Goal: Transaction & Acquisition: Purchase product/service

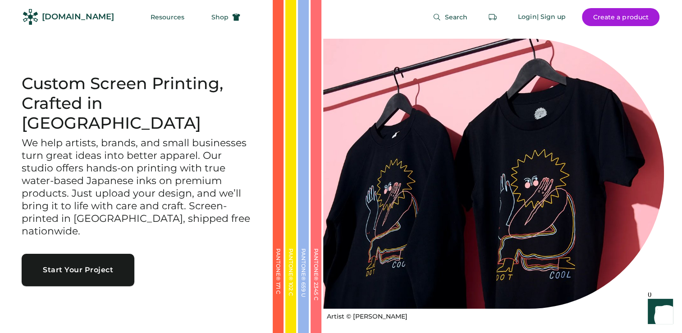
click at [101, 254] on button "Start Your Project" at bounding box center [78, 270] width 113 height 32
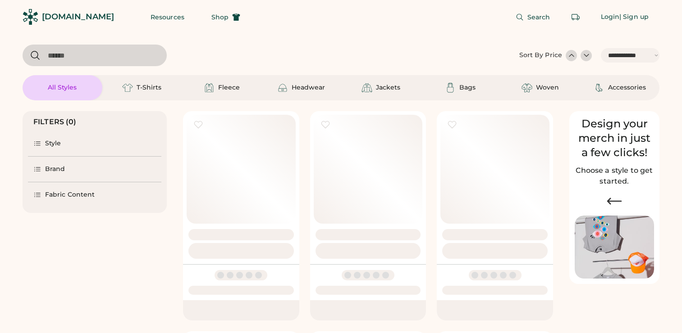
select select "*****"
select select "*"
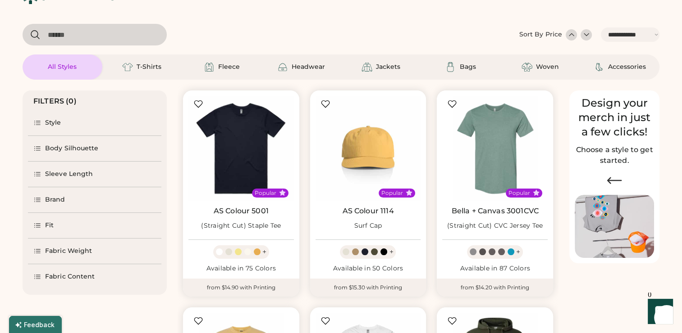
select select "*****"
select select "*"
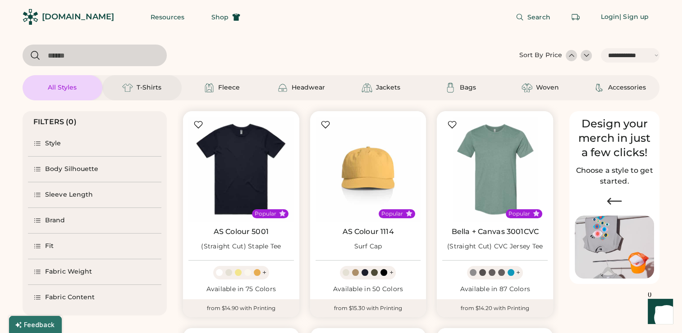
click at [136, 87] on div "T-Shirts" at bounding box center [142, 87] width 41 height 11
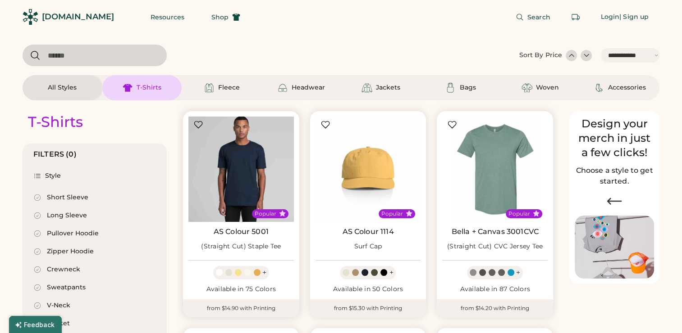
select select "*"
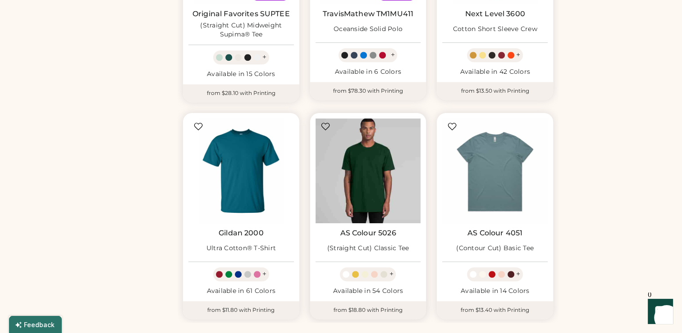
scroll to position [664, 0]
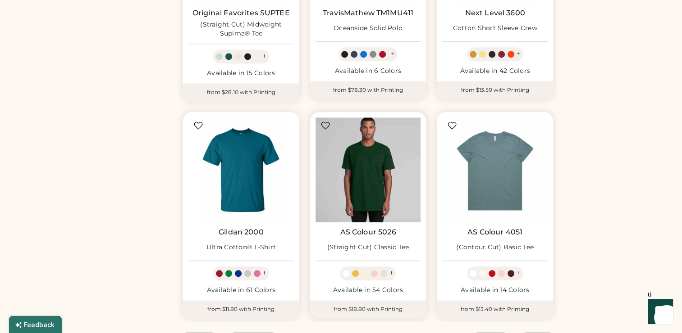
click at [387, 191] on img at bounding box center [367, 170] width 105 height 105
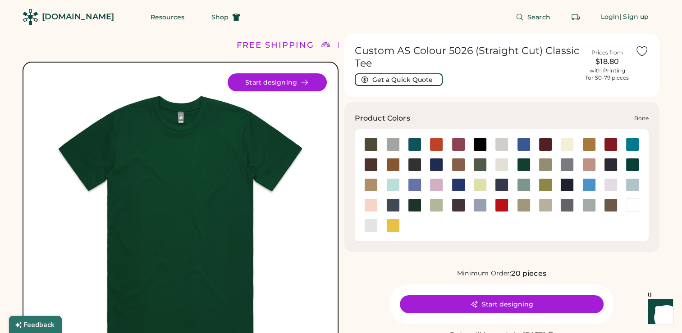
click at [497, 146] on div at bounding box center [502, 145] width 14 height 14
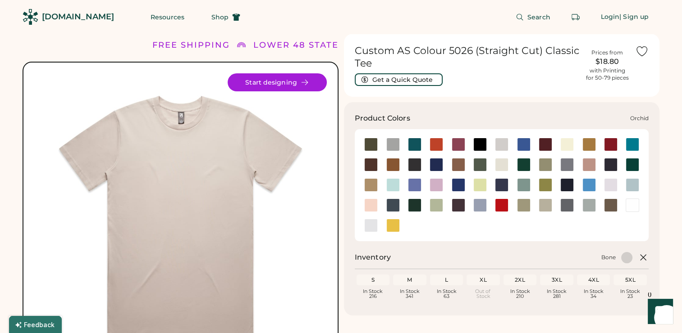
click at [609, 188] on div at bounding box center [611, 185] width 14 height 14
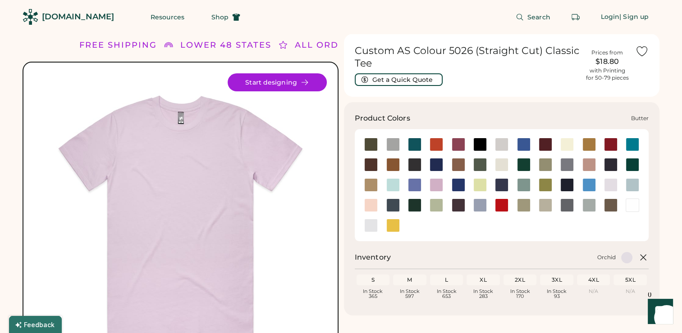
click at [572, 146] on div at bounding box center [567, 145] width 14 height 14
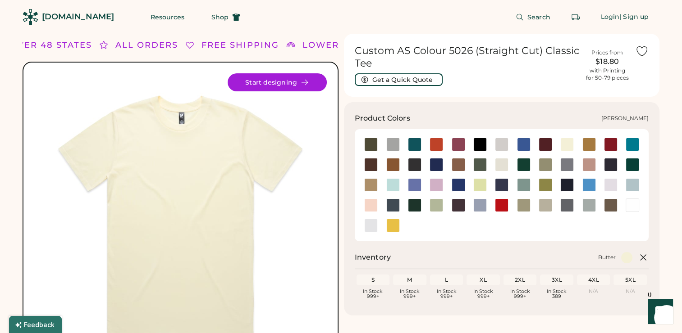
click at [368, 224] on div at bounding box center [371, 226] width 14 height 14
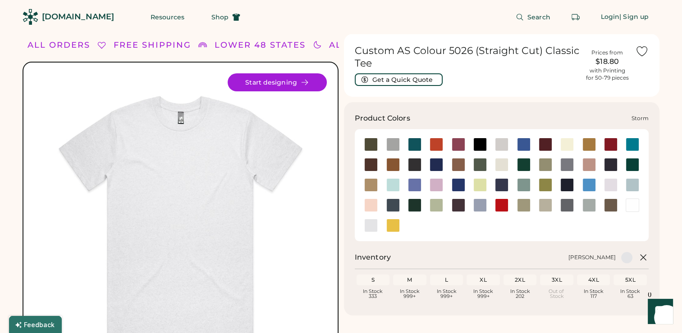
click at [586, 209] on div at bounding box center [589, 206] width 14 height 14
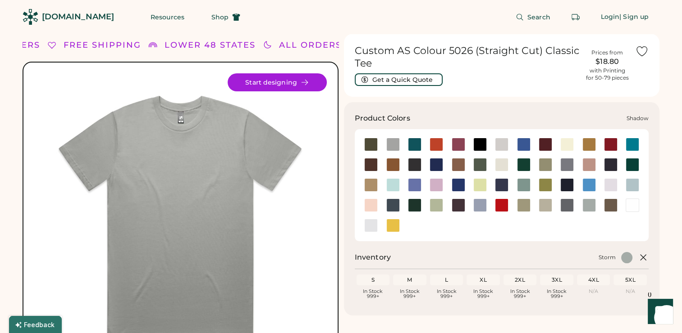
click at [565, 210] on div at bounding box center [567, 206] width 14 height 14
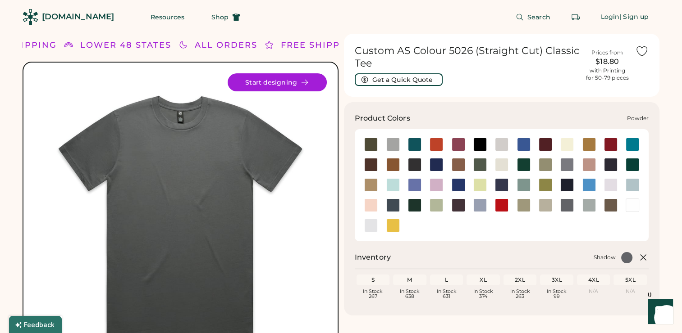
click at [484, 207] on div at bounding box center [480, 206] width 14 height 14
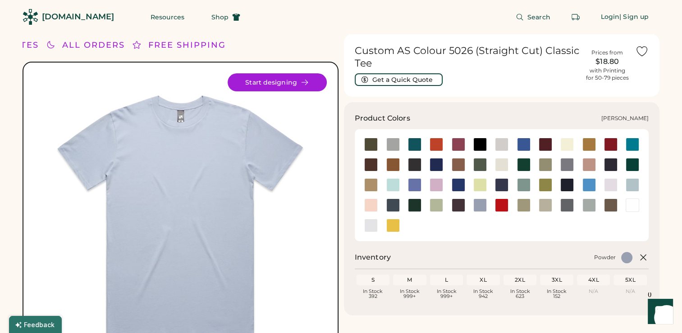
click at [629, 168] on div at bounding box center [632, 165] width 14 height 14
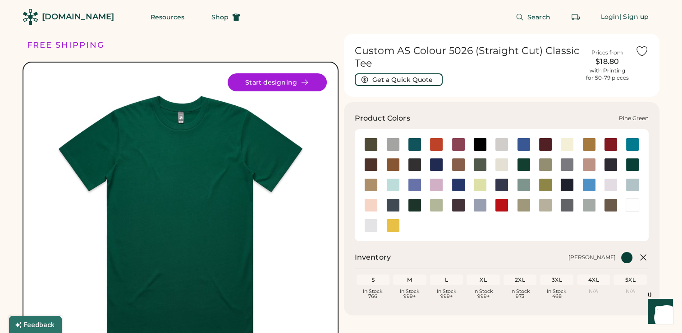
click at [408, 204] on div at bounding box center [415, 206] width 14 height 14
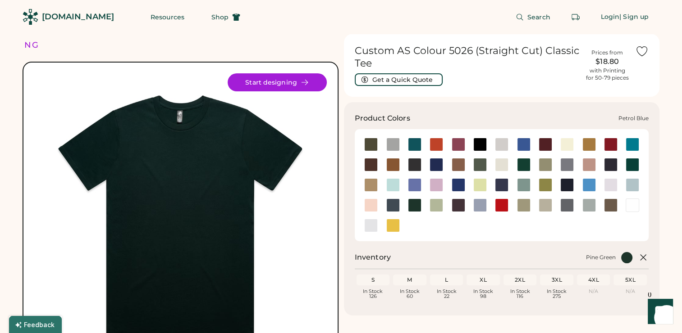
click at [391, 205] on div at bounding box center [393, 206] width 14 height 14
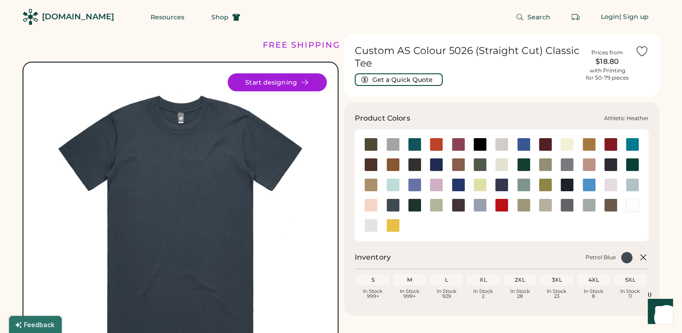
click at [397, 145] on div at bounding box center [393, 145] width 14 height 14
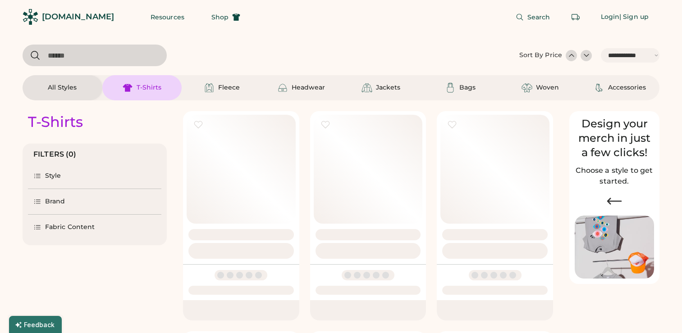
select select "*****"
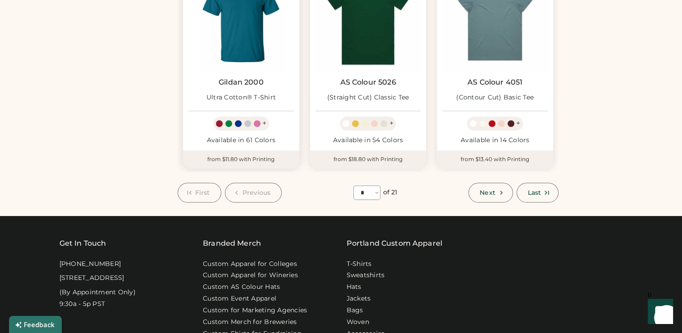
scroll to position [815, 0]
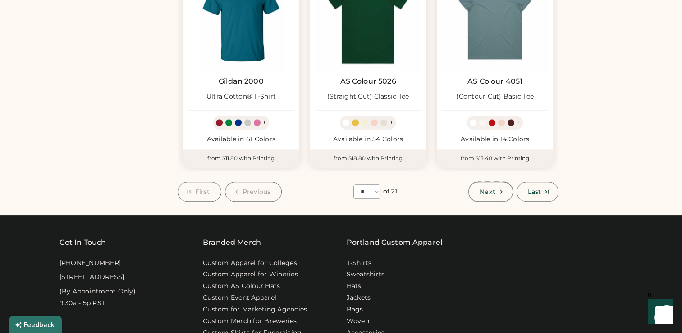
click at [493, 189] on span "Next" at bounding box center [486, 192] width 15 height 6
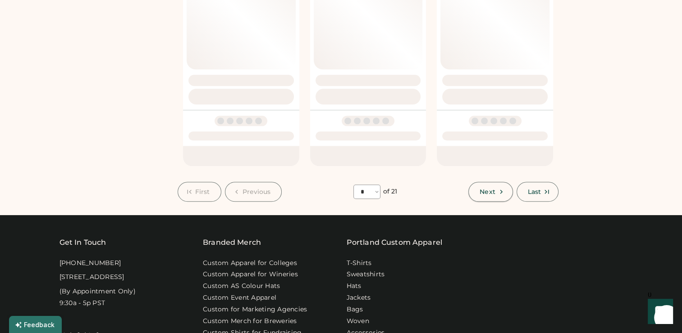
select select "*"
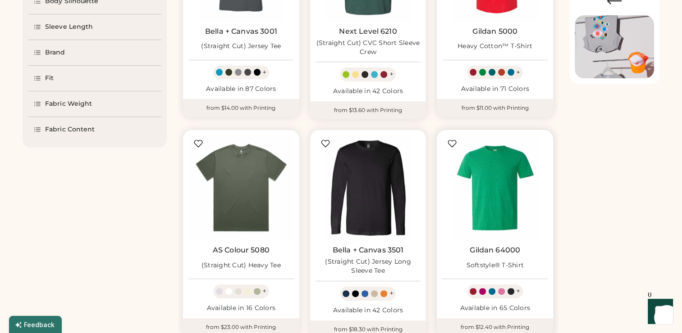
scroll to position [204, 0]
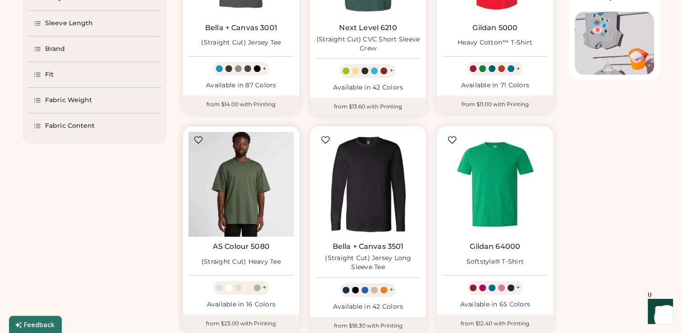
click at [269, 202] on img at bounding box center [240, 184] width 105 height 105
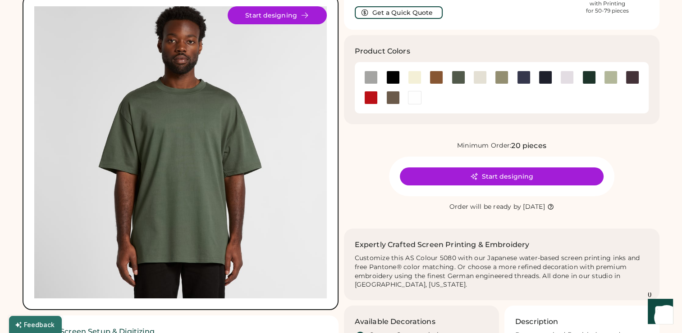
scroll to position [70, 0]
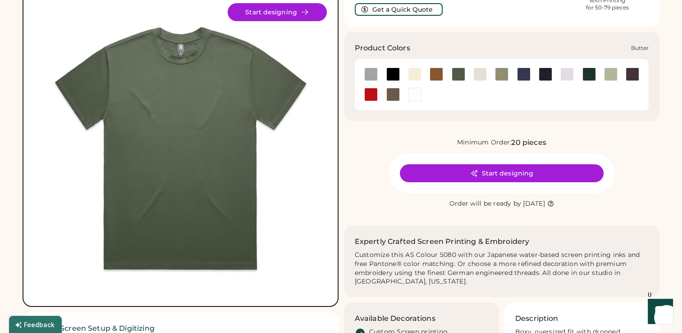
click at [418, 75] on div at bounding box center [415, 75] width 14 height 14
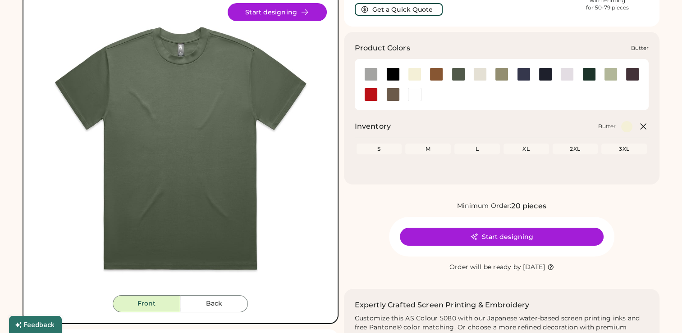
click at [418, 75] on div at bounding box center [415, 75] width 14 height 14
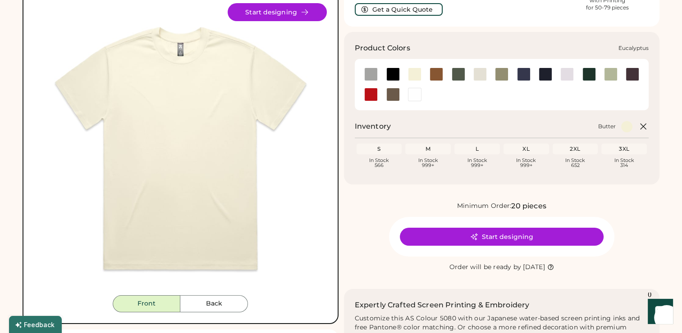
click at [502, 75] on div at bounding box center [502, 75] width 14 height 14
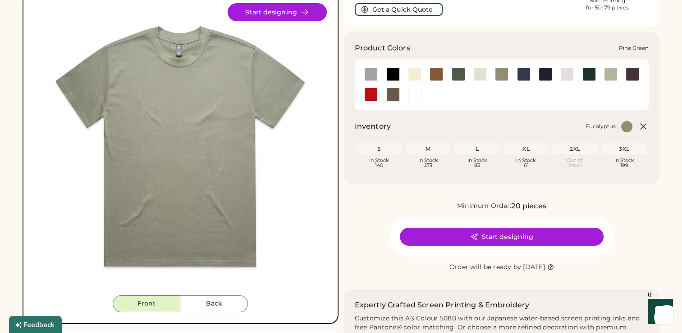
click at [589, 76] on div at bounding box center [589, 75] width 14 height 14
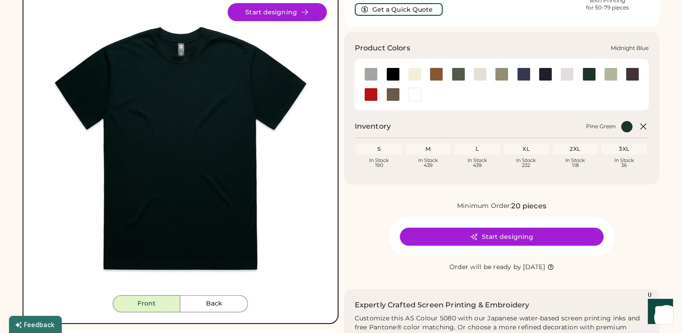
click at [520, 75] on div at bounding box center [524, 75] width 14 height 14
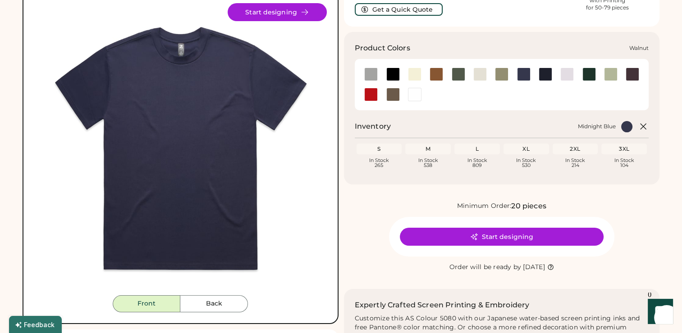
click at [392, 91] on div at bounding box center [393, 95] width 14 height 14
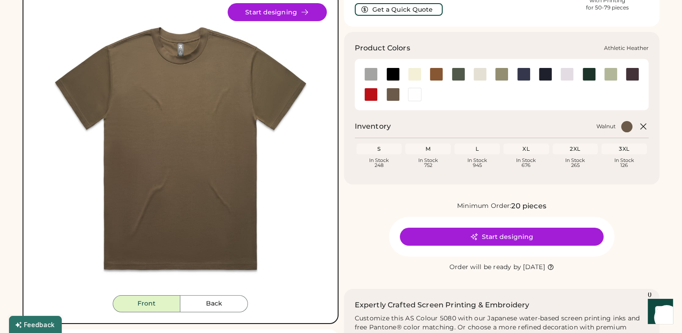
click at [372, 75] on div at bounding box center [371, 75] width 14 height 14
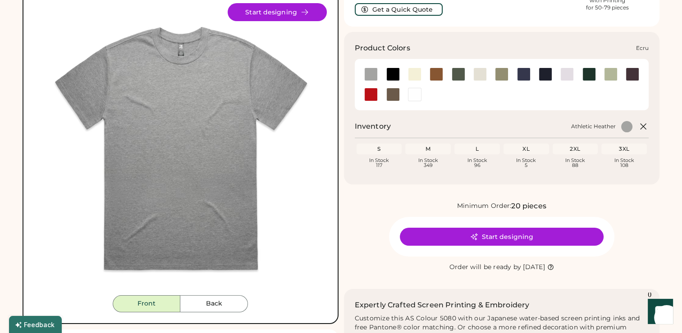
click at [481, 74] on div at bounding box center [480, 75] width 14 height 14
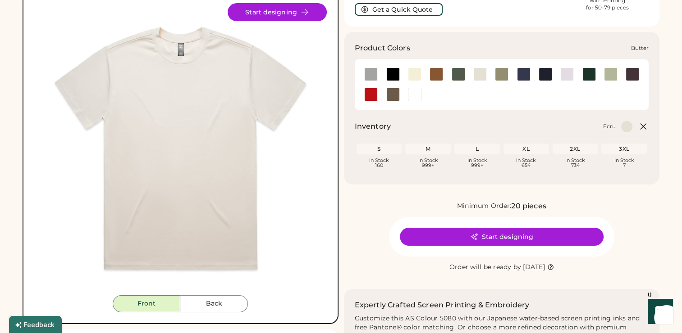
click at [419, 74] on div at bounding box center [415, 75] width 14 height 14
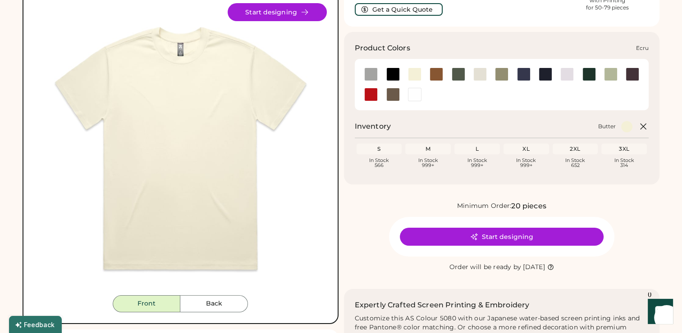
click at [482, 76] on div at bounding box center [480, 75] width 14 height 14
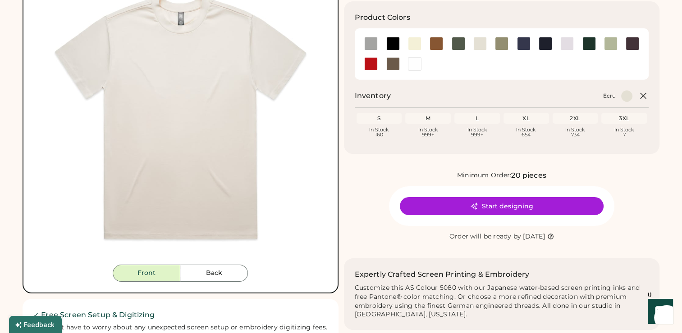
scroll to position [100, 0]
click at [383, 232] on div "Minimum Order: 20 pieces Start designing Order will be ready by [DATE]" at bounding box center [502, 207] width 316 height 72
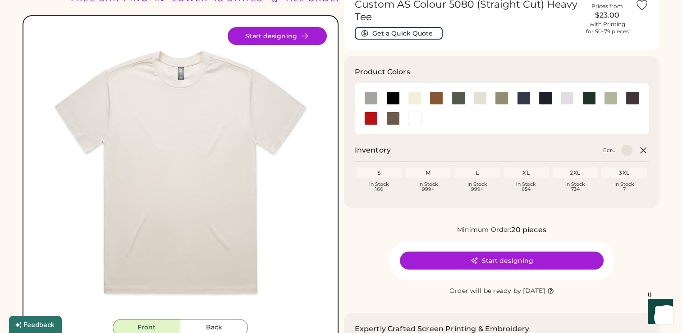
scroll to position [49, 0]
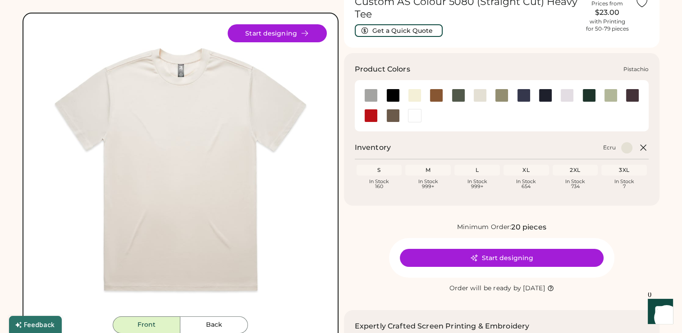
click at [611, 98] on div at bounding box center [611, 96] width 14 height 14
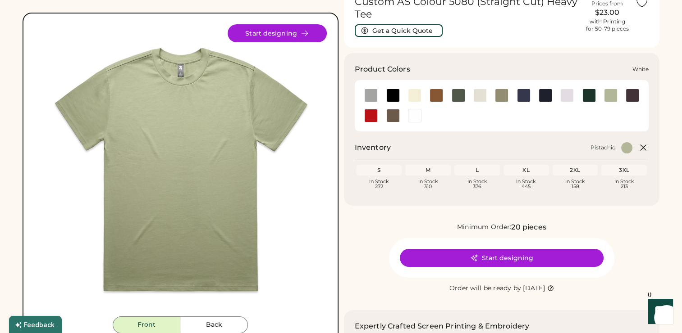
click at [417, 114] on div at bounding box center [415, 116] width 14 height 14
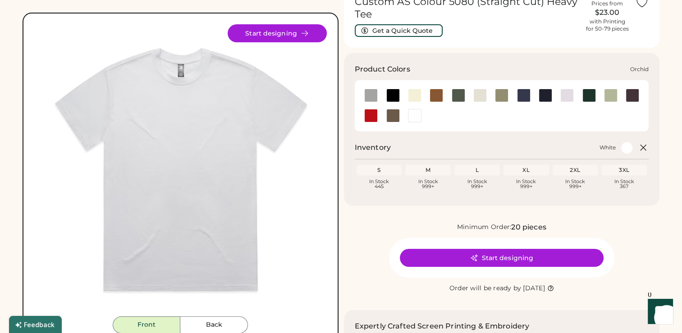
click at [567, 101] on div at bounding box center [567, 96] width 14 height 14
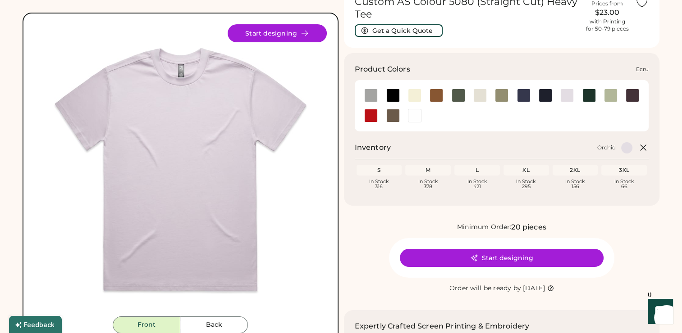
click at [480, 94] on div at bounding box center [480, 96] width 14 height 14
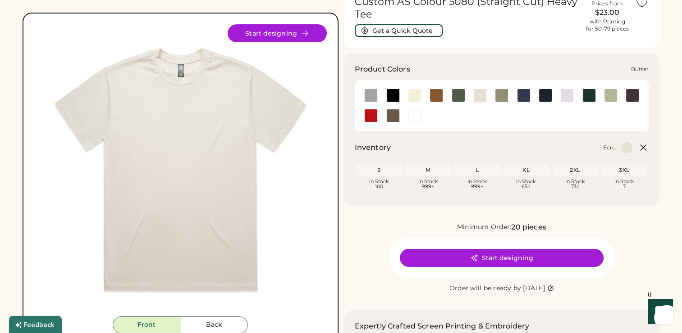
click at [409, 94] on div at bounding box center [415, 96] width 14 height 14
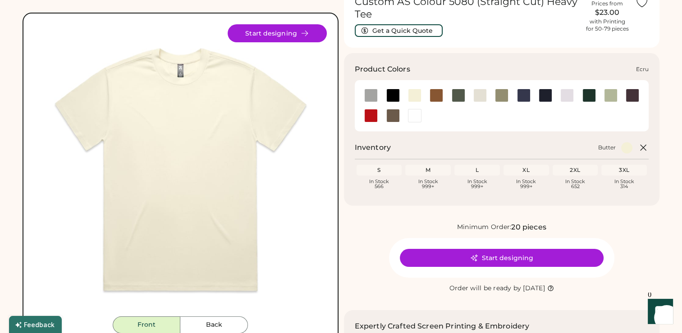
click at [479, 98] on div at bounding box center [480, 96] width 14 height 14
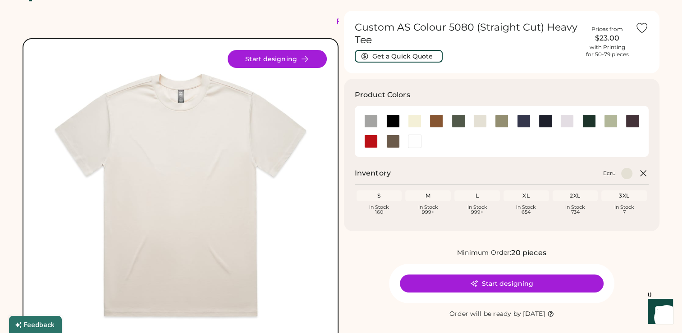
scroll to position [21, 0]
